Goal: Check status: Check status

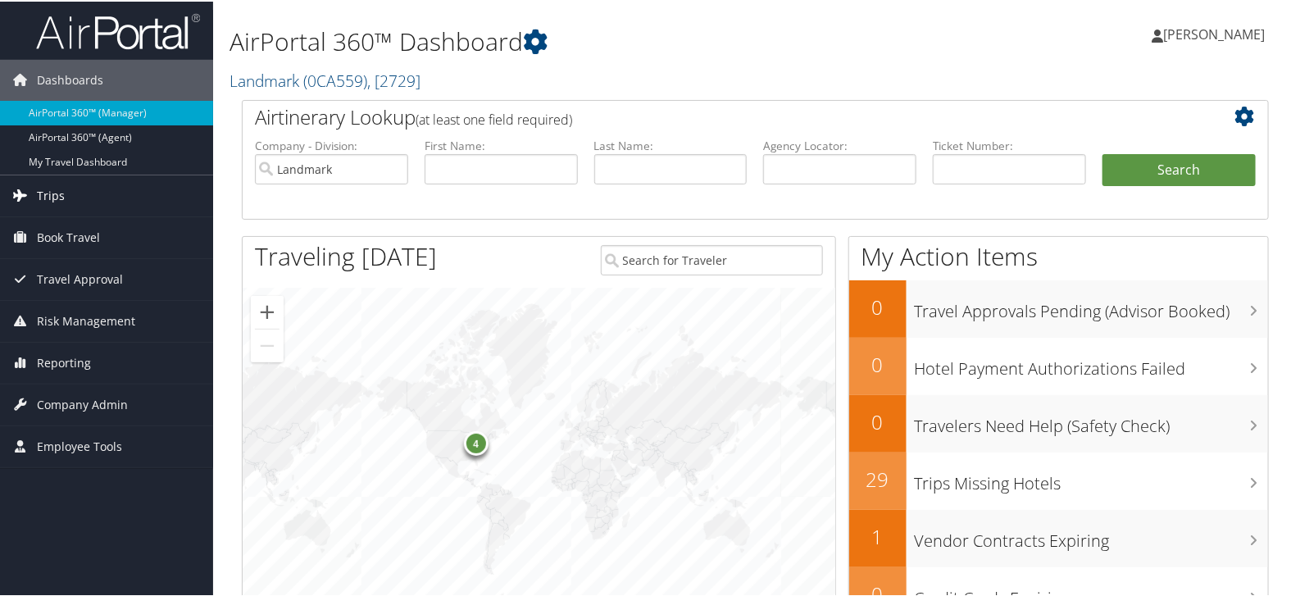
click at [87, 193] on link "Trips" at bounding box center [106, 194] width 213 height 41
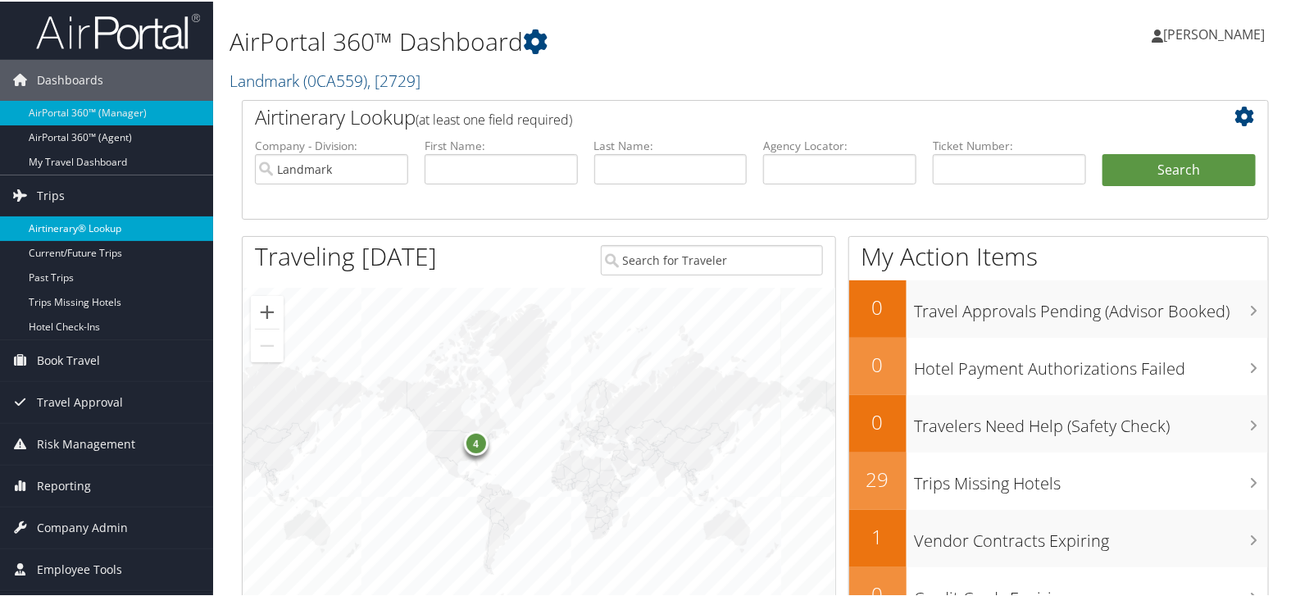
click at [89, 222] on link "Airtinerary® Lookup" at bounding box center [106, 227] width 213 height 25
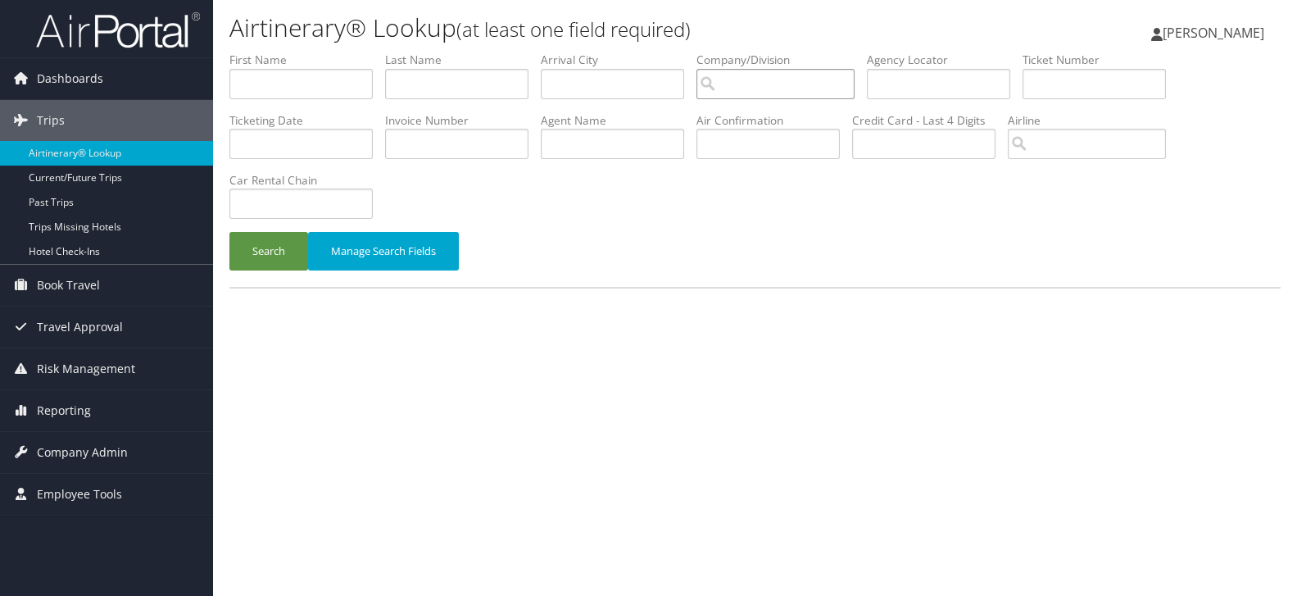
click at [760, 87] on input "search" at bounding box center [776, 84] width 158 height 30
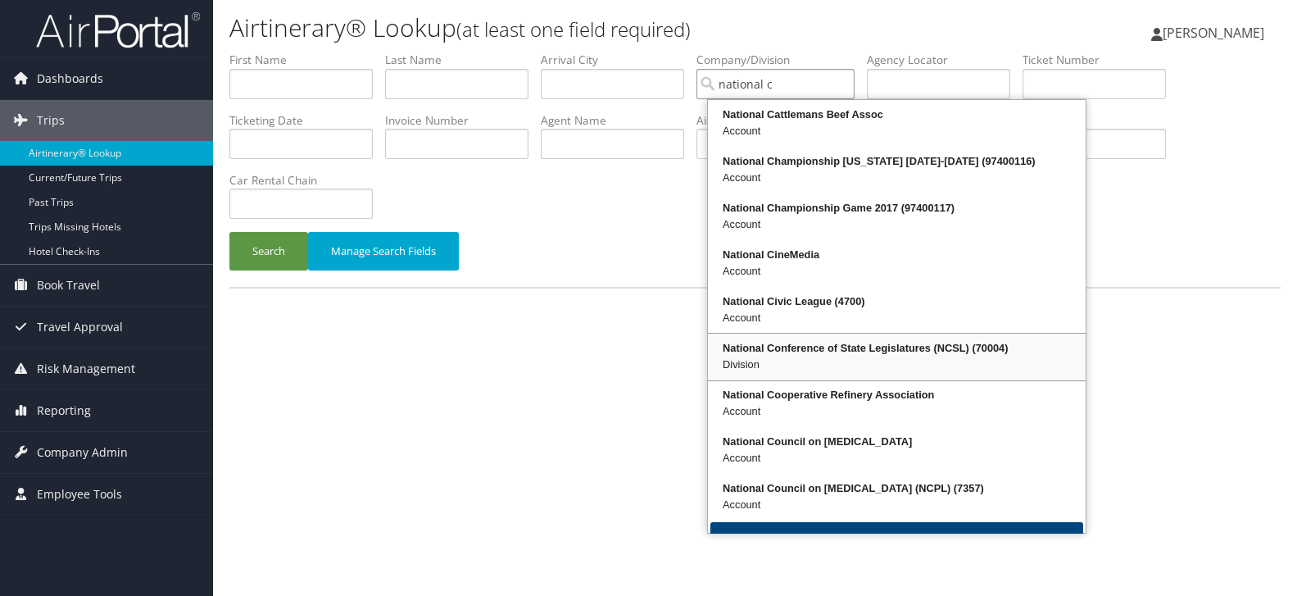
click at [910, 347] on div "National Conference of State Legislatures (NCSL) (70004)" at bounding box center [896, 348] width 373 height 16
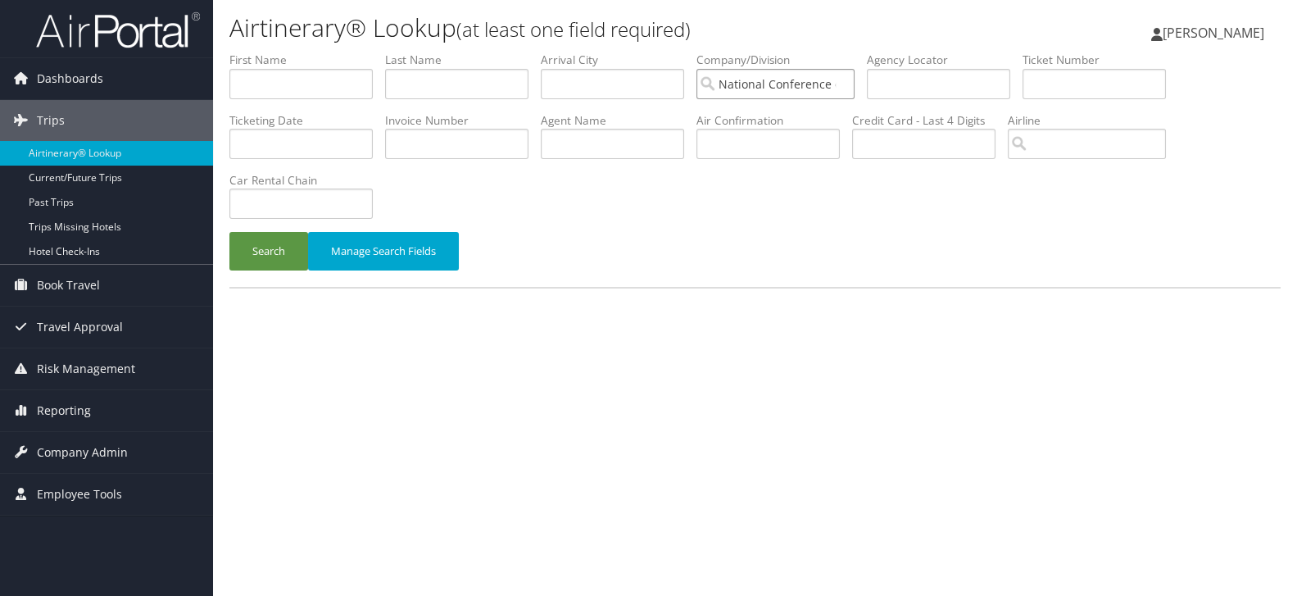
type input "National Conference of State Legislatures (NCSL)"
click at [601, 87] on input "text" at bounding box center [612, 84] width 143 height 30
type input "san antonio"
click at [269, 252] on button "Search" at bounding box center [268, 251] width 79 height 39
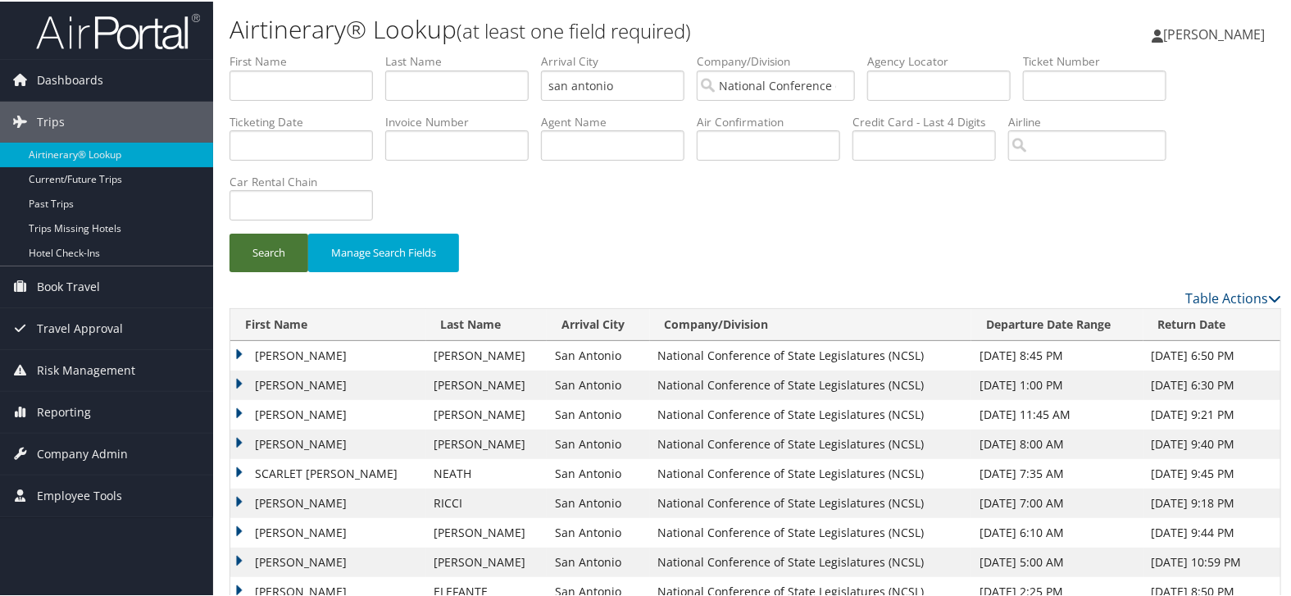
scroll to position [66, 0]
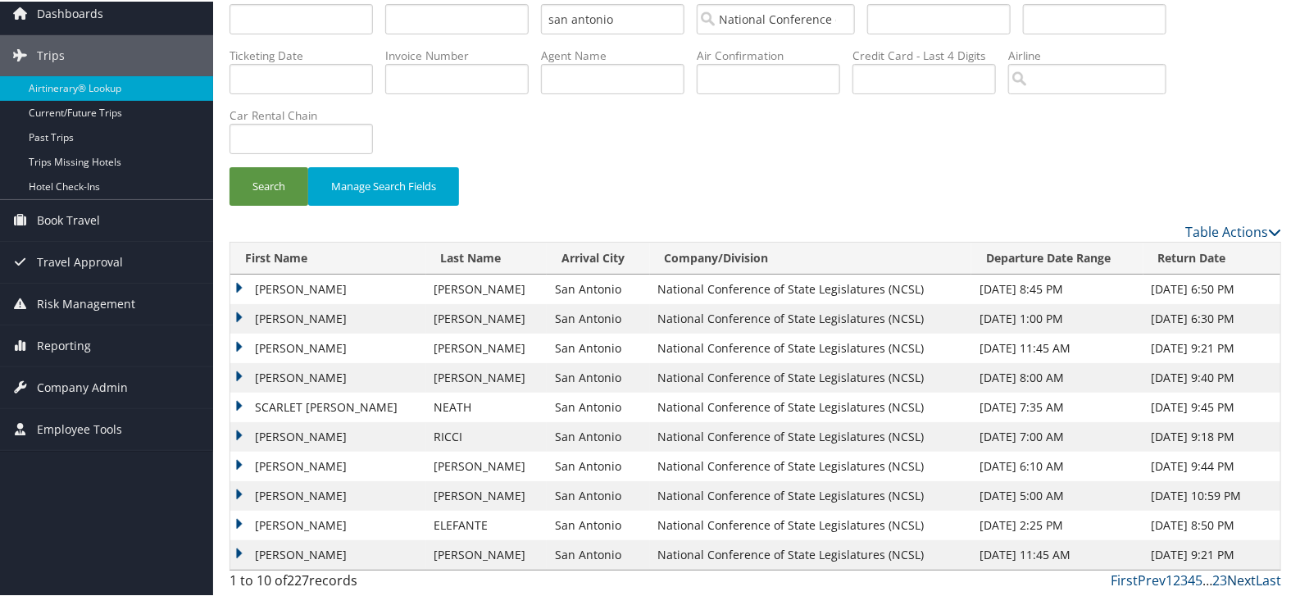
click at [1234, 577] on link "Next" at bounding box center [1241, 579] width 29 height 18
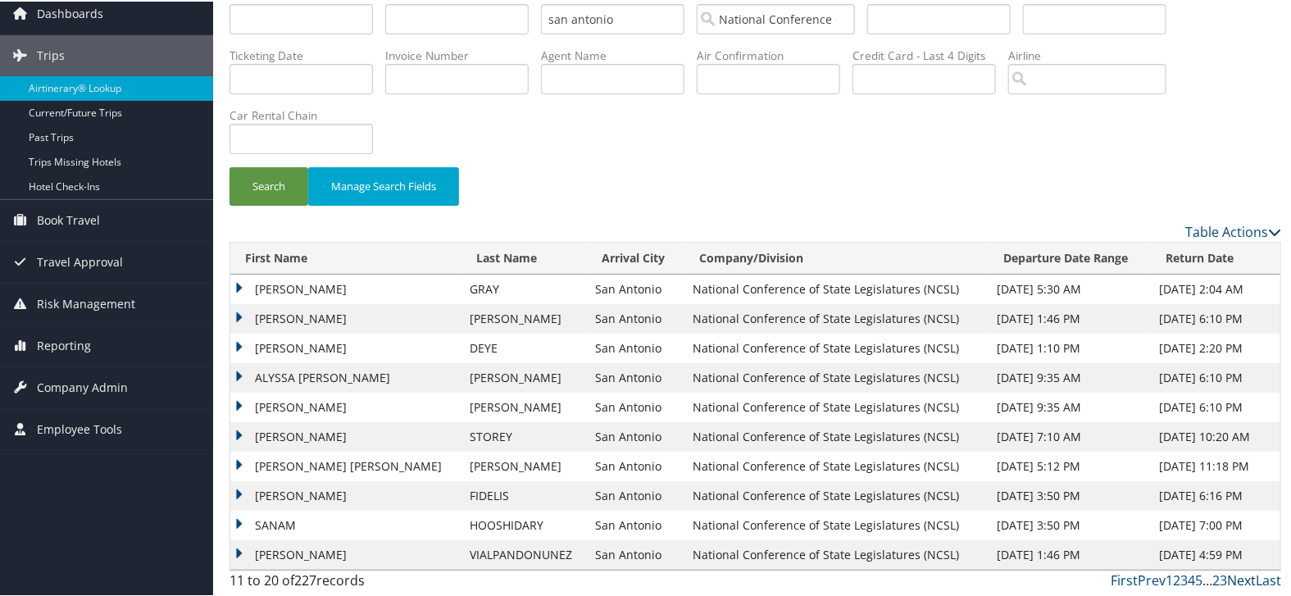
click at [1232, 580] on link "Next" at bounding box center [1241, 579] width 29 height 18
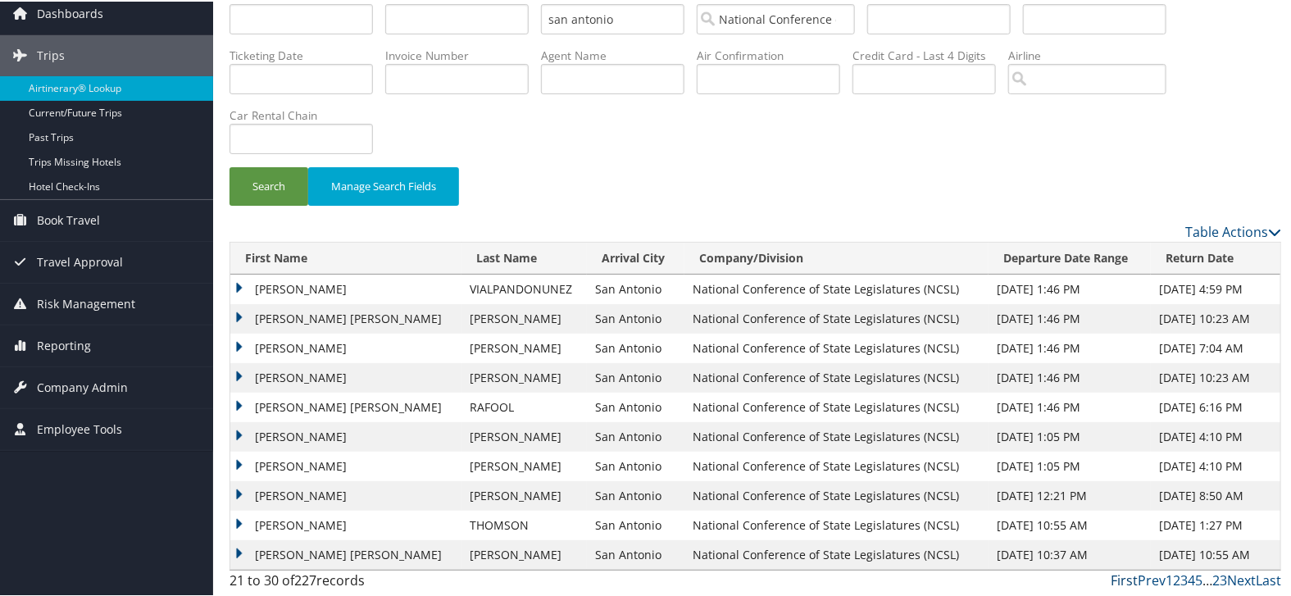
click at [1117, 583] on link "First" at bounding box center [1123, 579] width 27 height 18
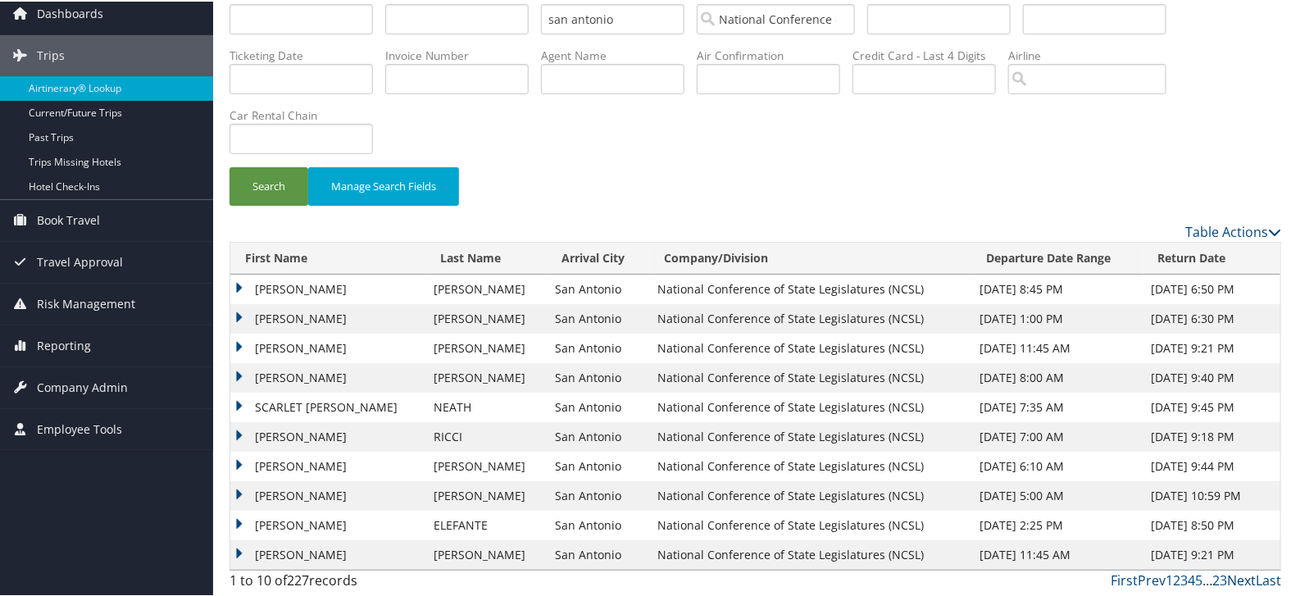
click at [1232, 576] on link "Next" at bounding box center [1241, 579] width 29 height 18
